Goal: Transaction & Acquisition: Purchase product/service

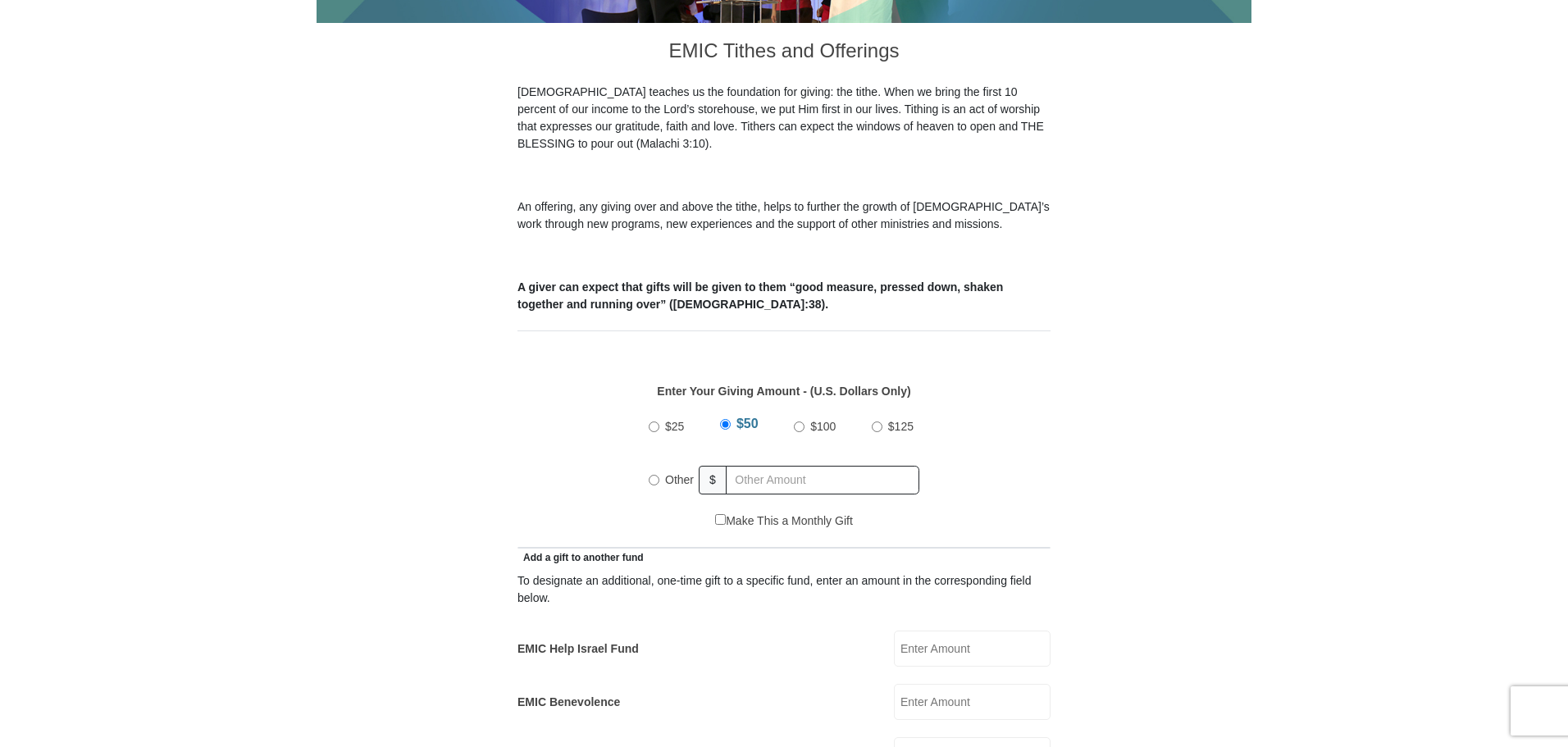
scroll to position [492, 0]
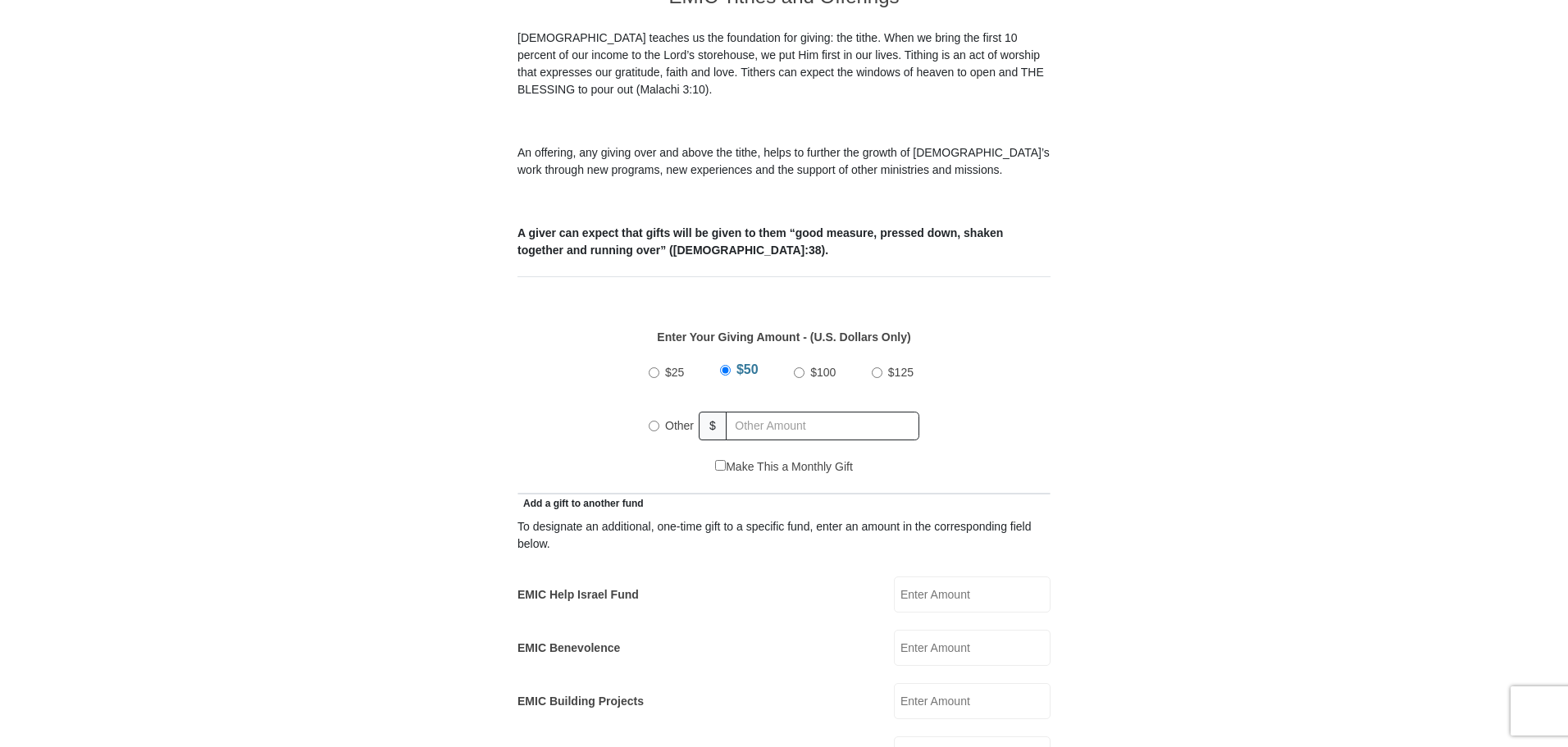
click at [657, 421] on input "Other" at bounding box center [654, 426] width 11 height 11
radio input "true"
click at [984, 576] on input "EMIC Help Israel Fund" at bounding box center [972, 594] width 156 height 36
type input "75.00"
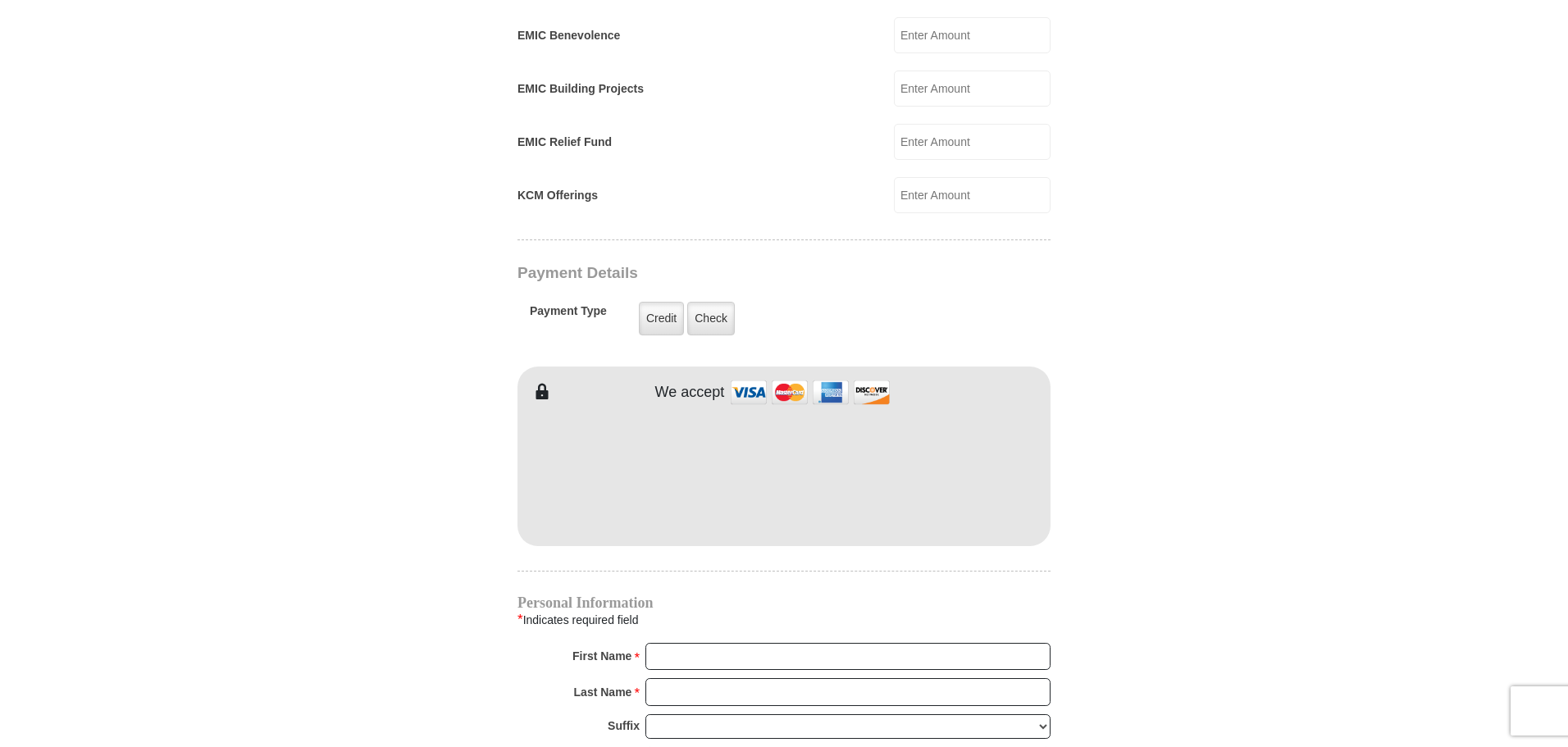
scroll to position [1148, 0]
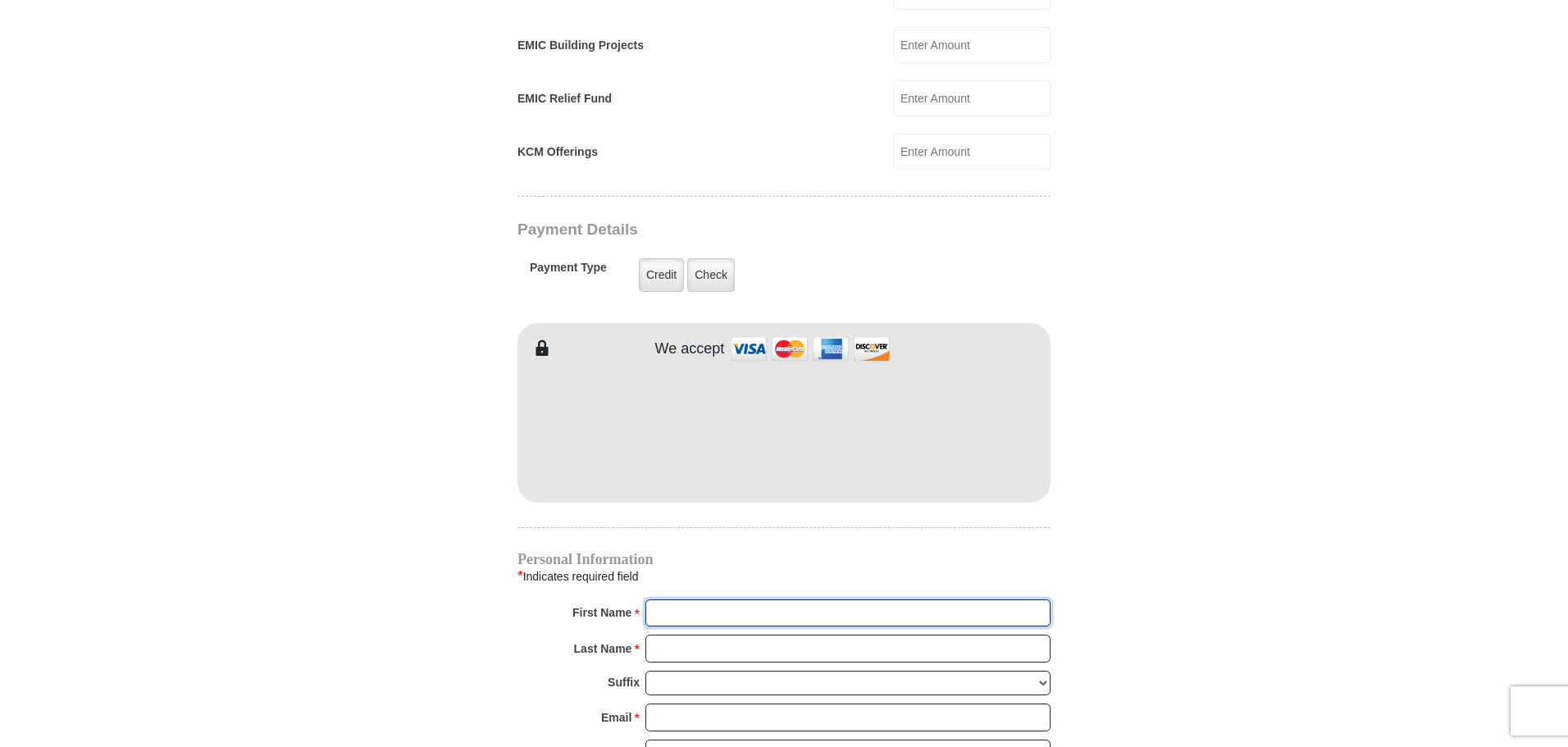
click at [797, 599] on input "First Name *" at bounding box center [848, 613] width 405 height 28
type input "[PERSON_NAME]"
click at [774, 636] on input "Last Name *" at bounding box center [848, 648] width 405 height 28
type input "Tasch"
click at [770, 703] on input "Email *" at bounding box center [848, 717] width 405 height 28
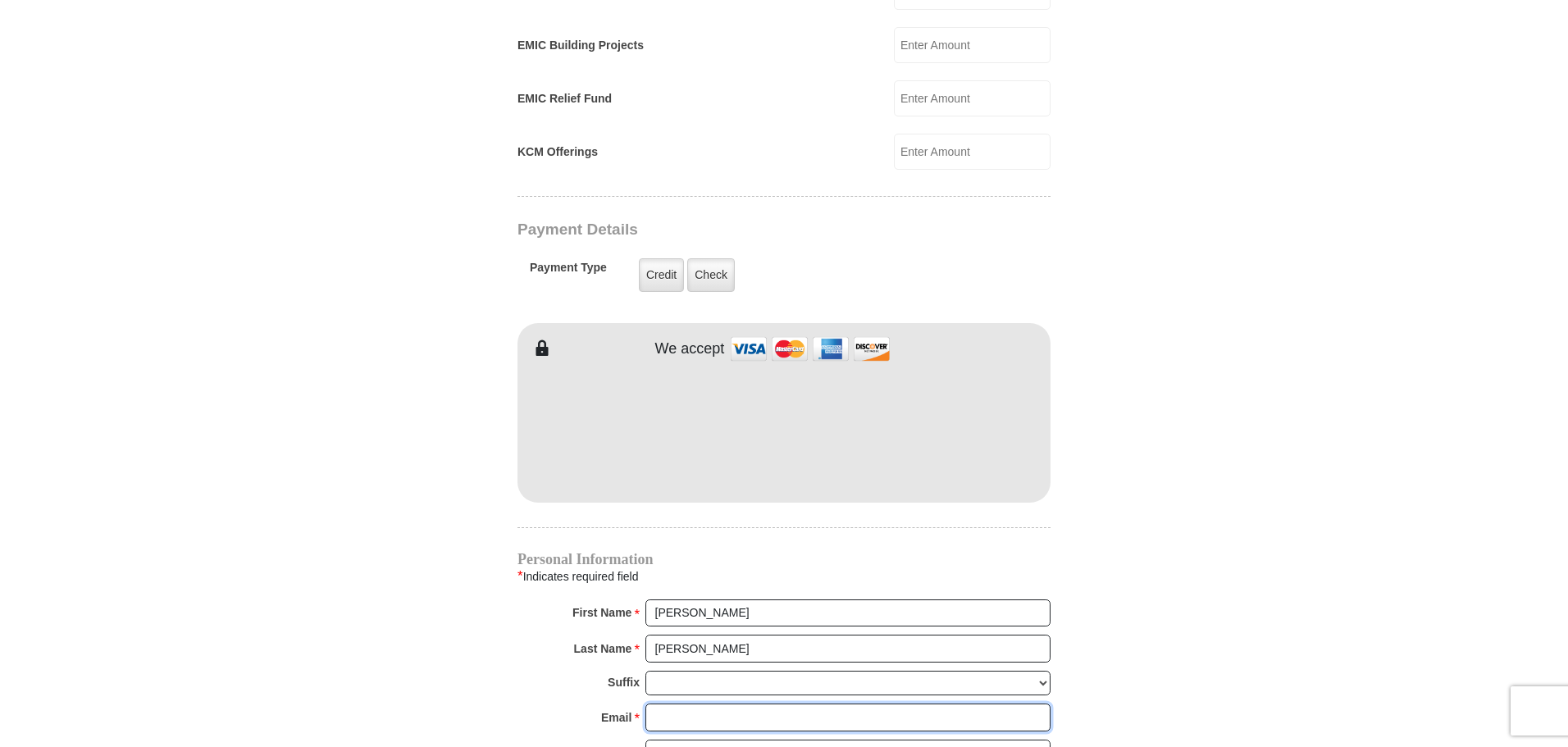
type input "sat@taschministreis.com"
type input "703 9th St."
type input "North Wilkesboro"
select select "NC"
type input "28659"
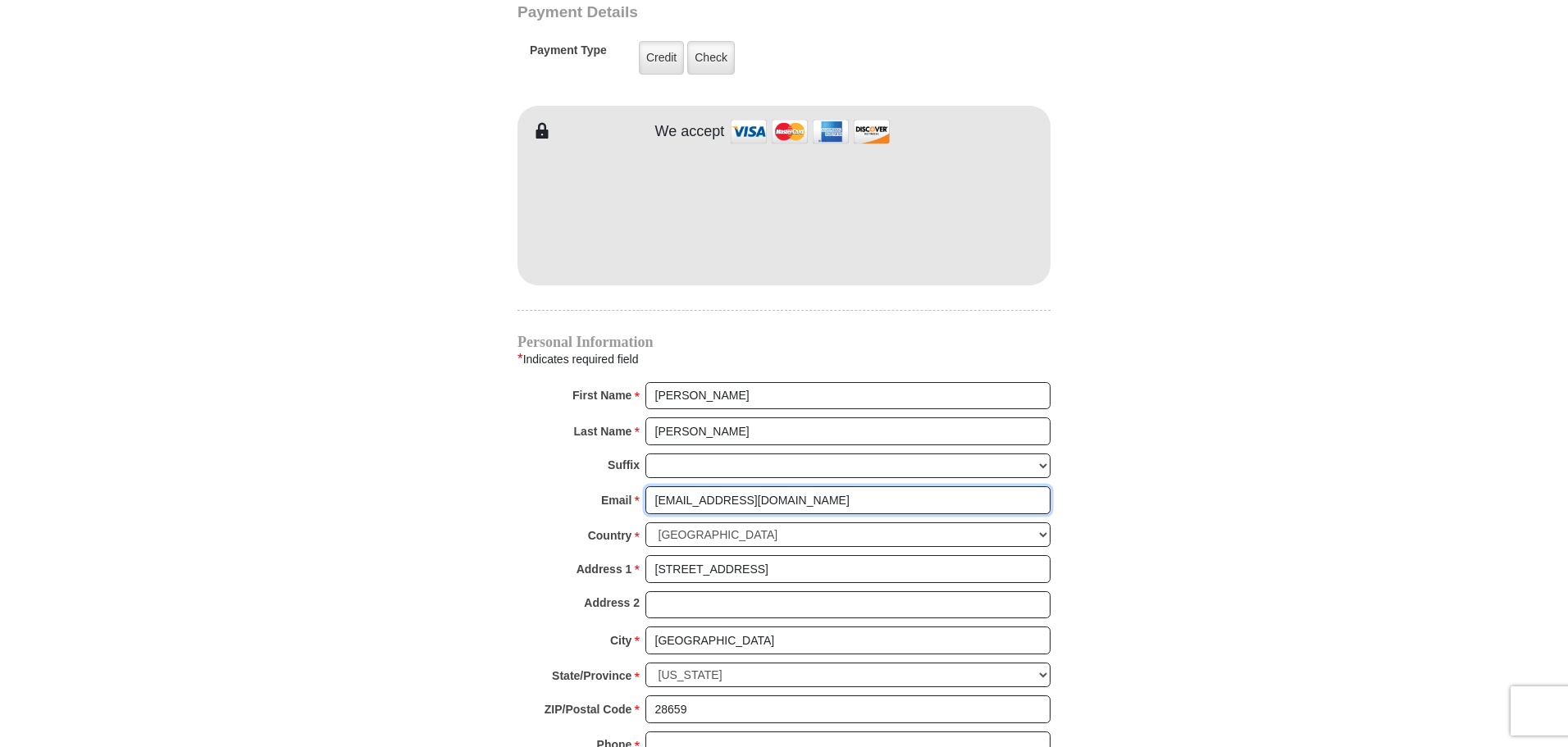
scroll to position [1394, 0]
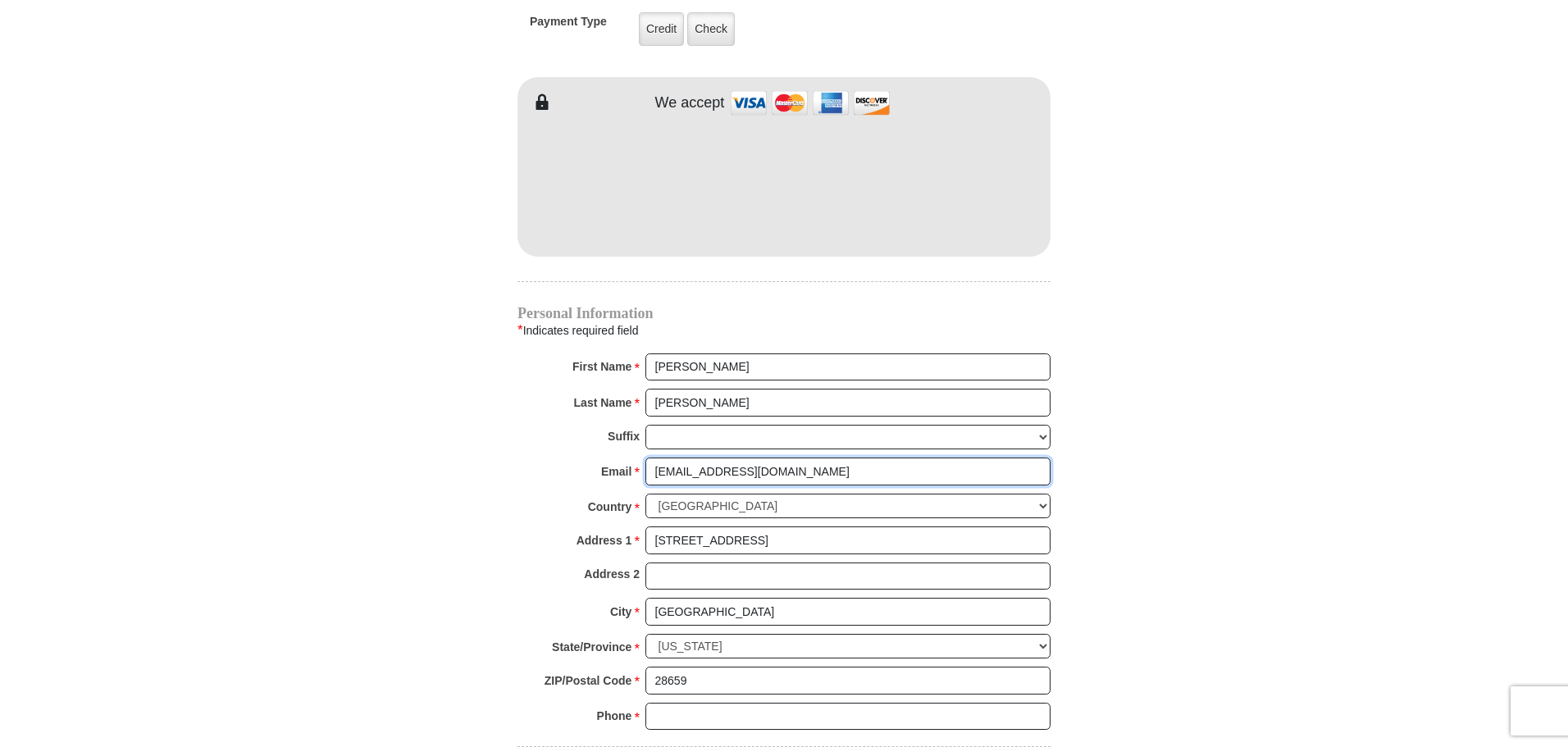
type input "sat@taschministries.com"
click at [696, 703] on input "Phone * *" at bounding box center [848, 717] width 405 height 28
type input "3369031933"
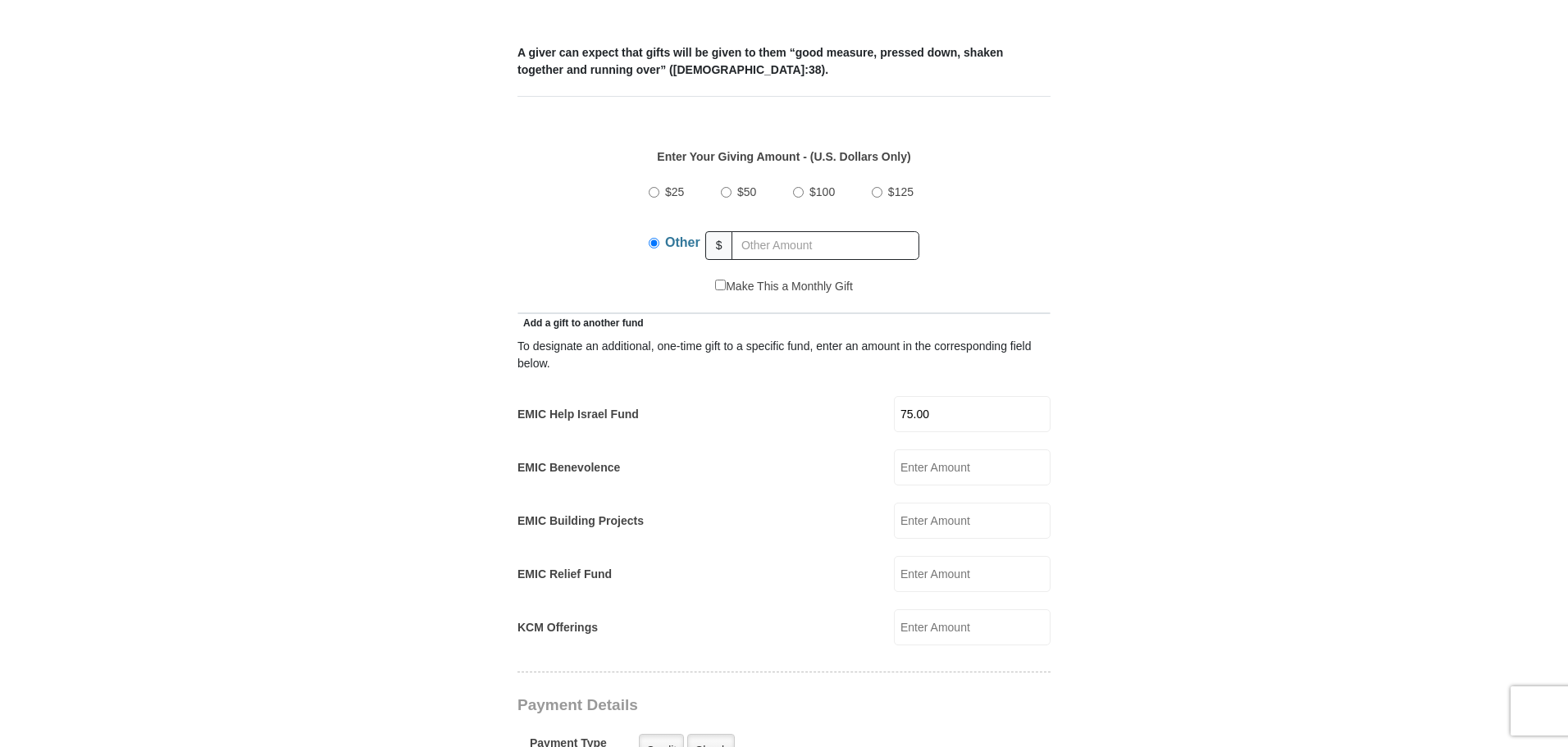
scroll to position [738, 0]
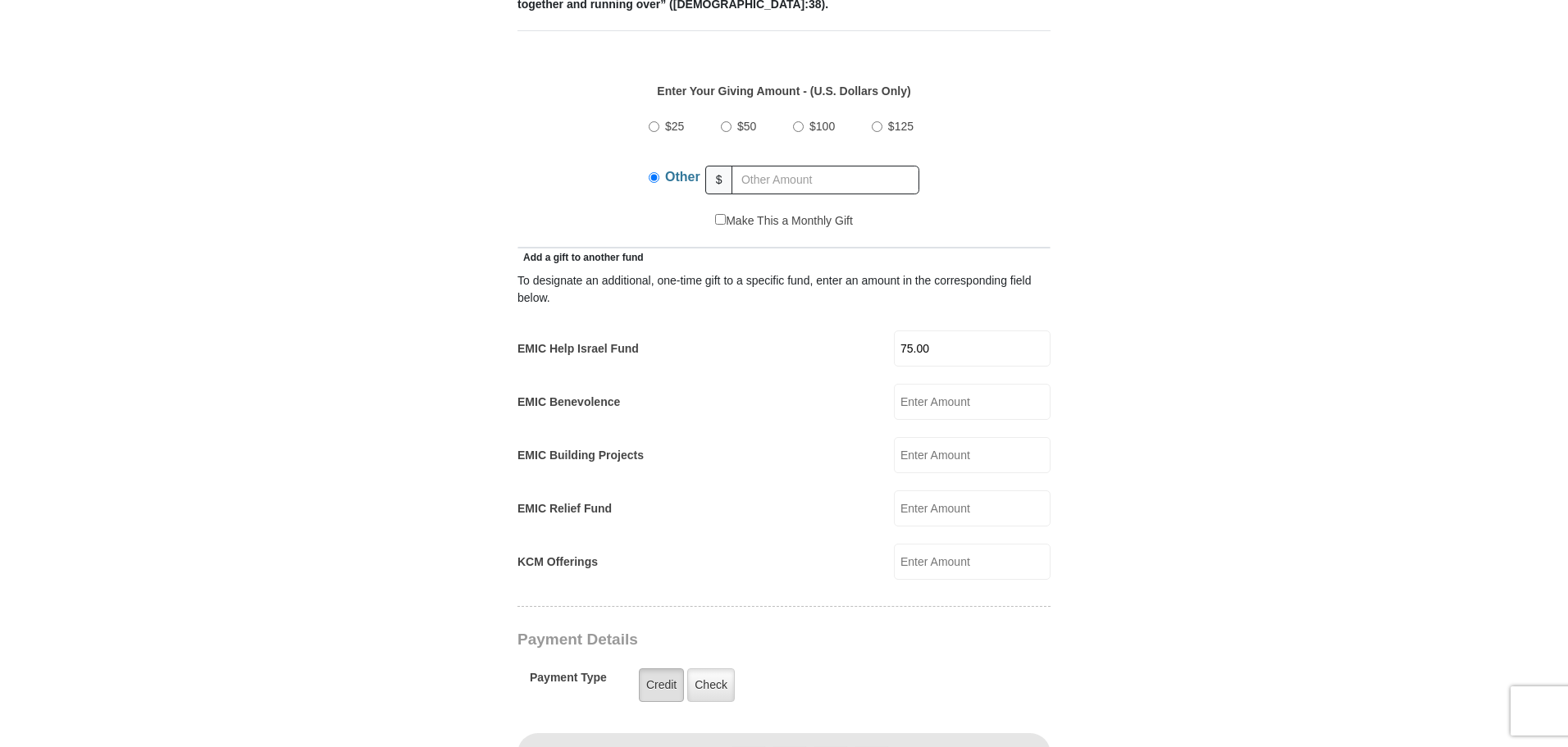
click at [653, 669] on label "Credit" at bounding box center [661, 686] width 45 height 34
click at [0, 0] on input "Credit" at bounding box center [0, 0] width 0 height 0
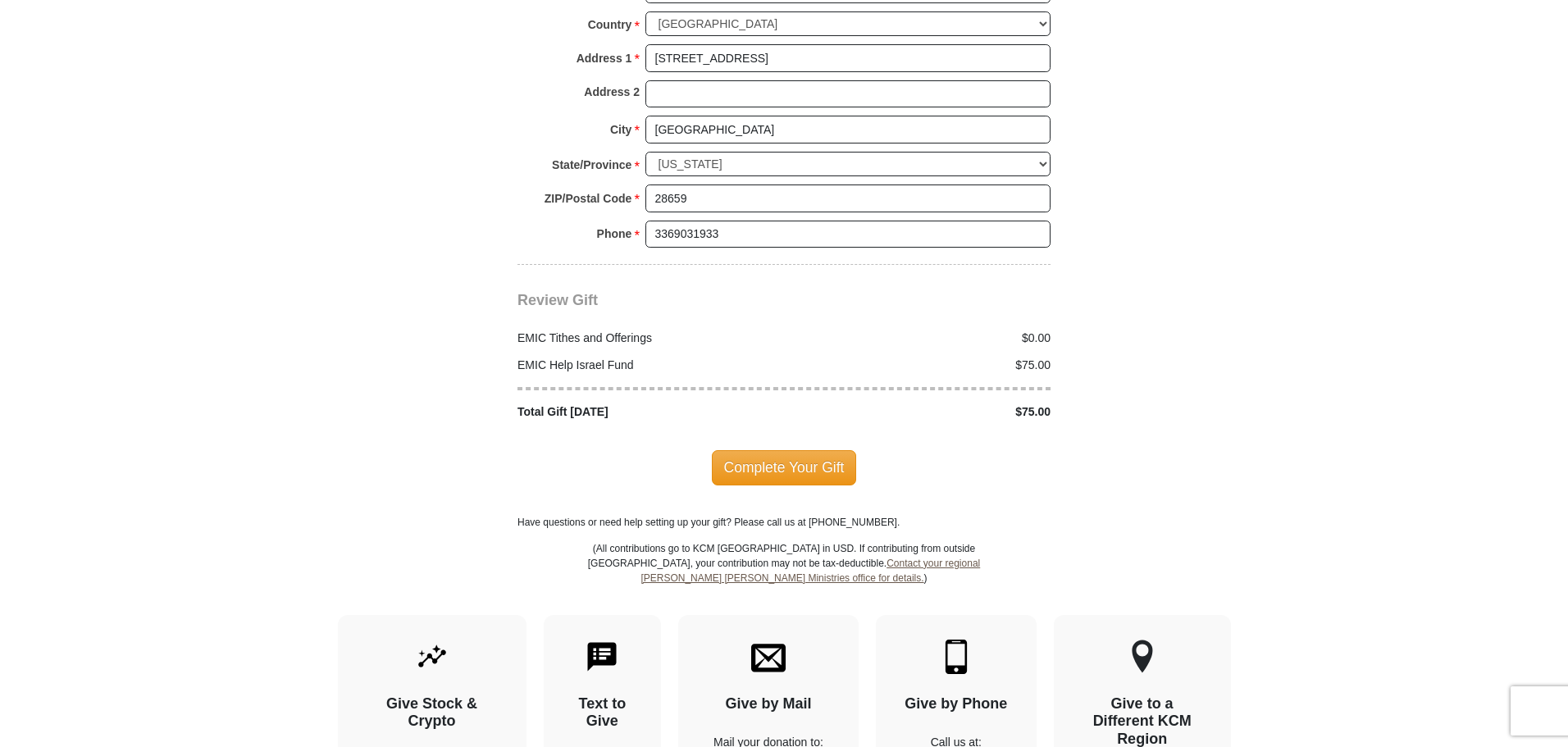
scroll to position [1887, 0]
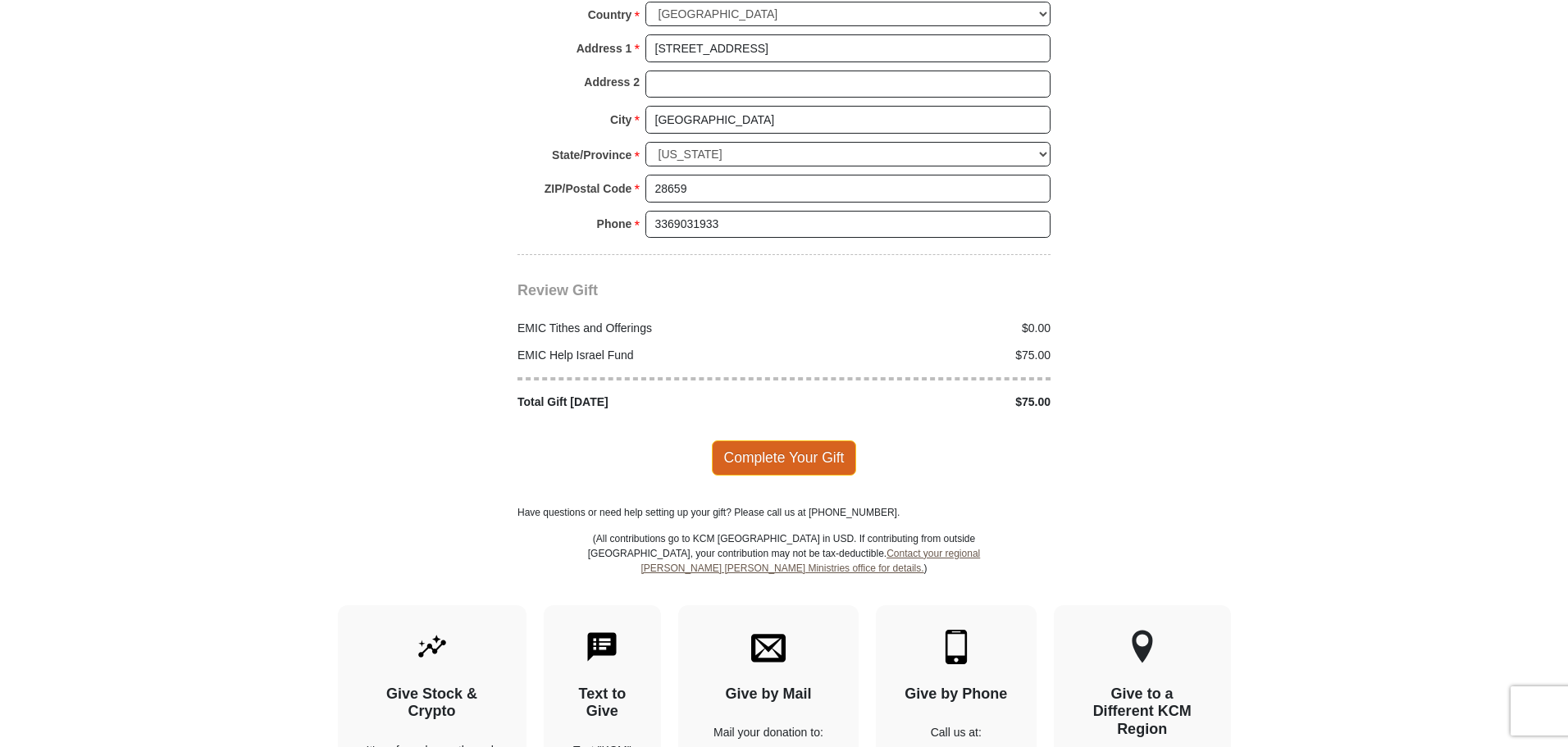
click at [808, 440] on span "Complete Your Gift" at bounding box center [784, 457] width 145 height 35
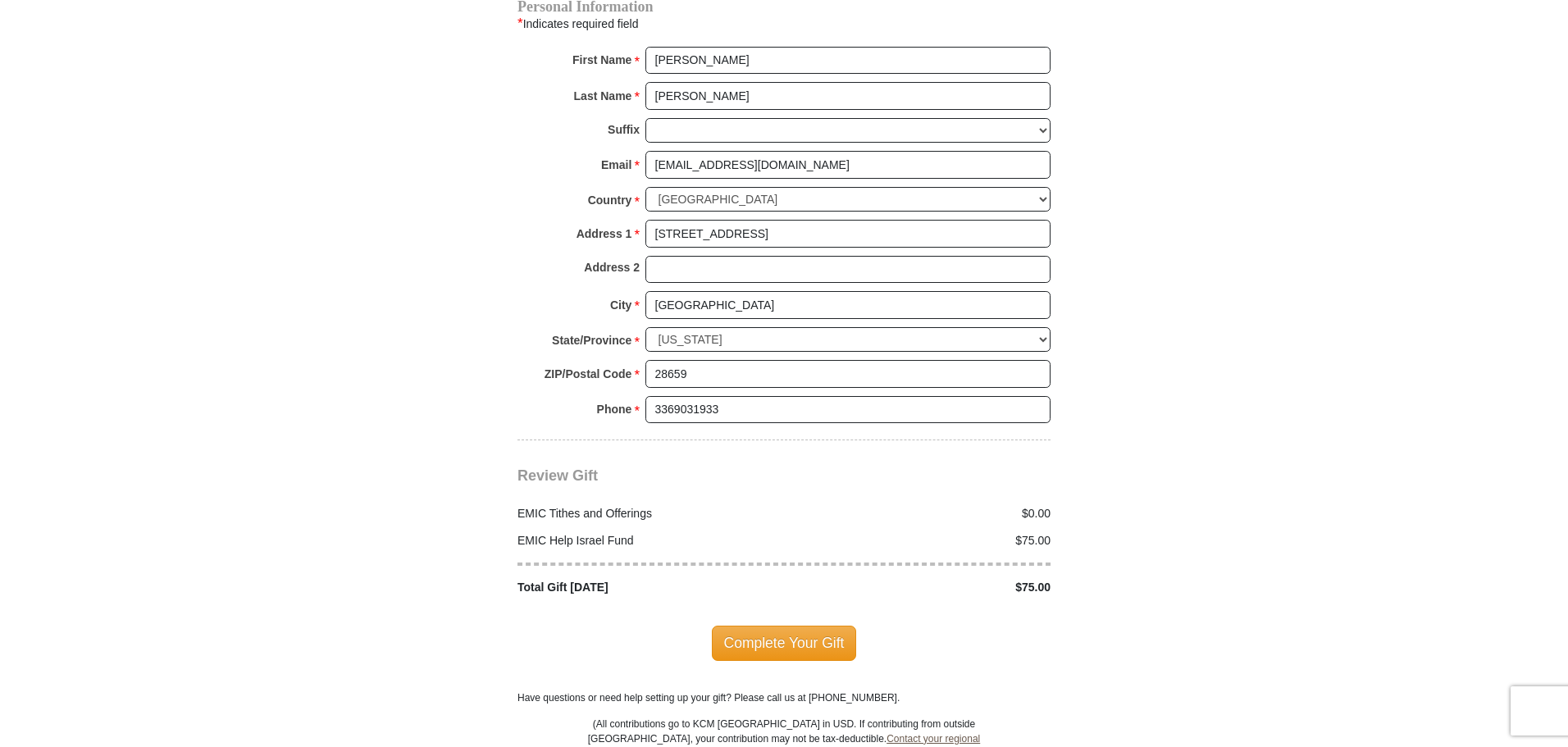
scroll to position [1832, 0]
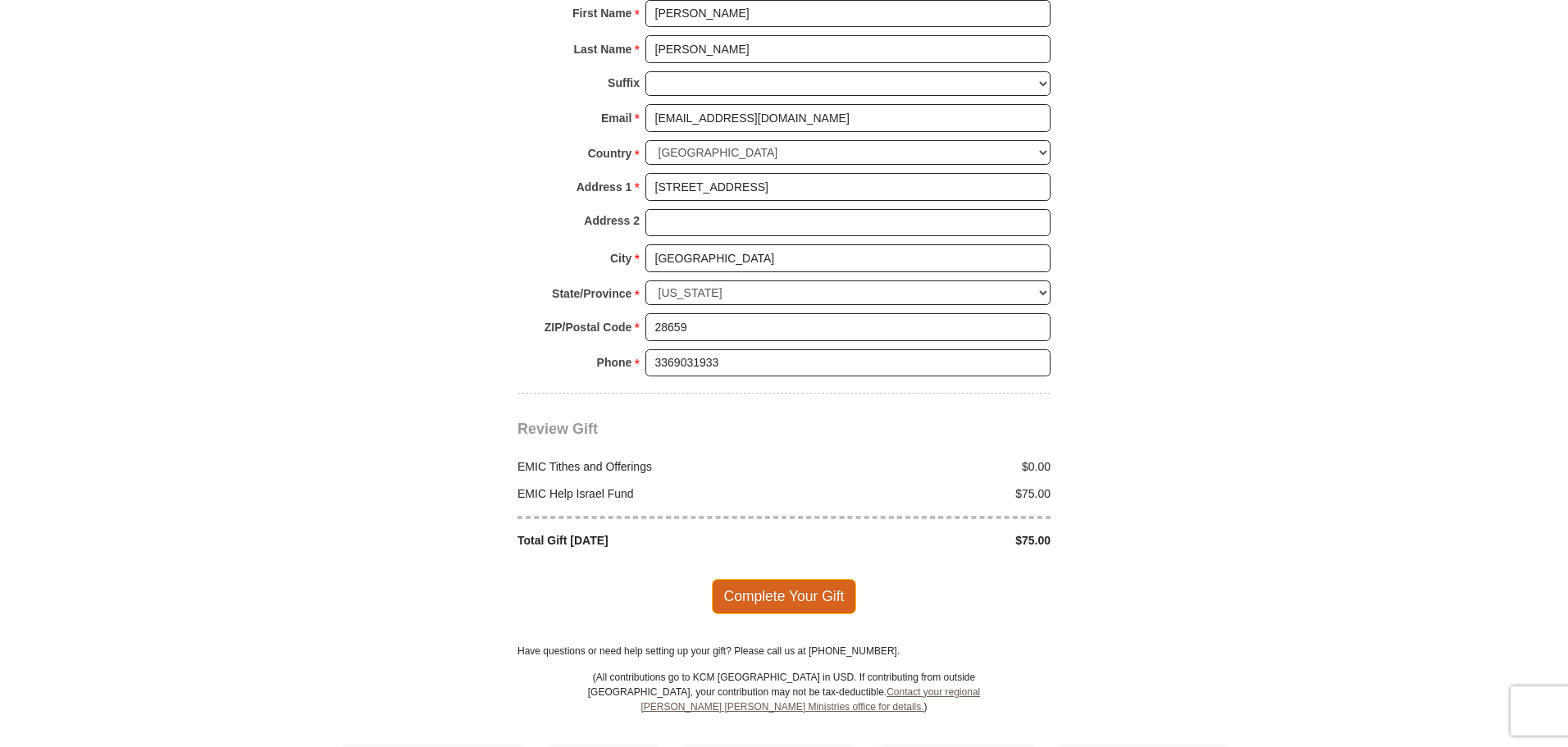
click at [814, 579] on span "Complete Your Gift" at bounding box center [784, 596] width 145 height 35
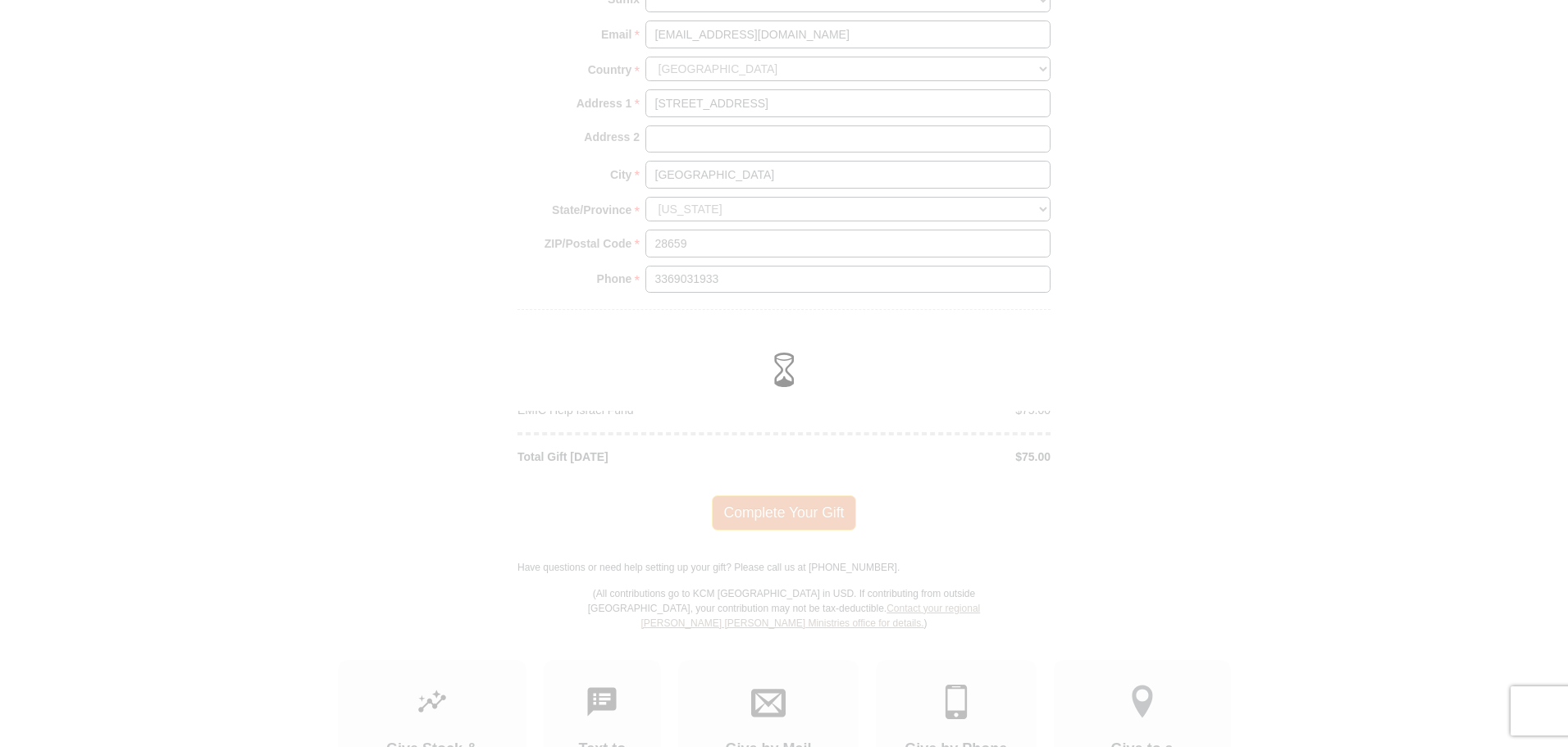
scroll to position [1748, 0]
